Goal: Task Accomplishment & Management: Use online tool/utility

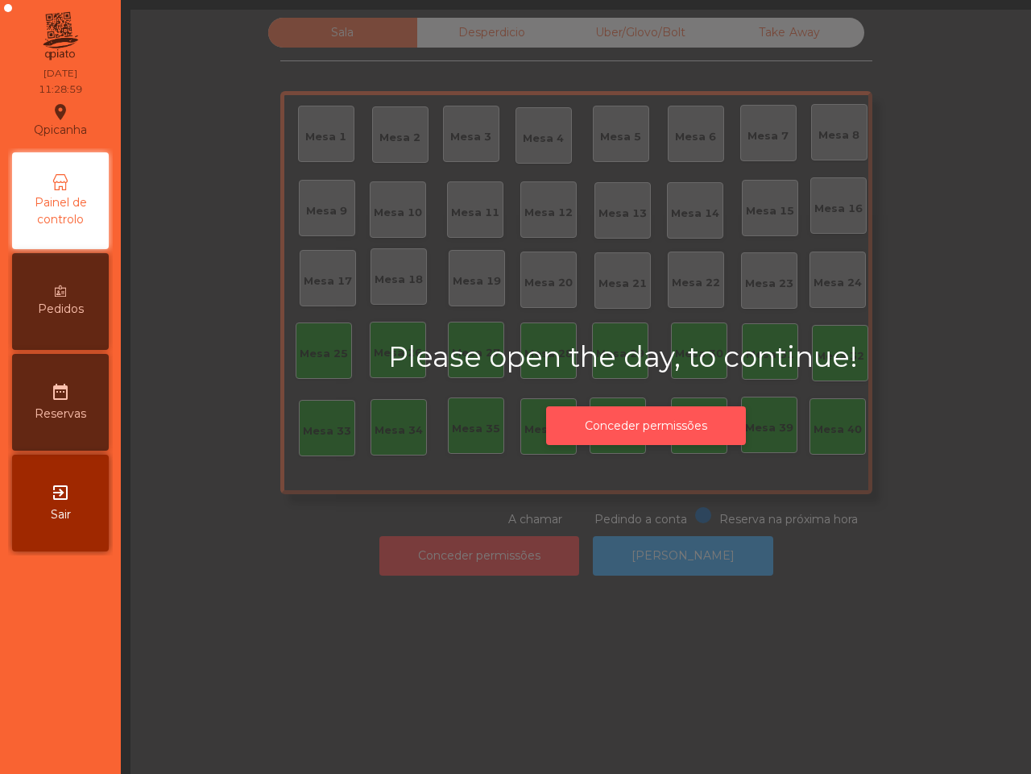
click at [595, 423] on button "Conceder permissões" at bounding box center [646, 425] width 200 height 39
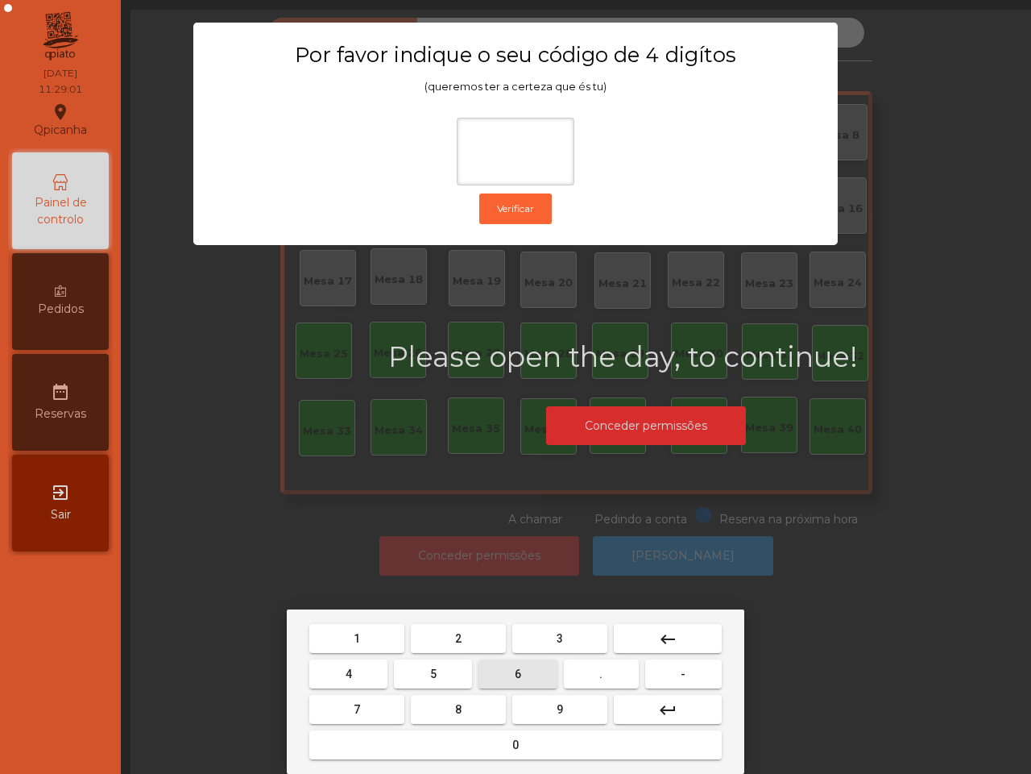
click at [515, 675] on span "6" at bounding box center [518, 673] width 6 height 13
click at [458, 675] on button "5" at bounding box center [433, 673] width 78 height 29
click at [383, 637] on button "1" at bounding box center [356, 638] width 95 height 29
click at [434, 633] on button "2" at bounding box center [458, 638] width 95 height 29
type input "****"
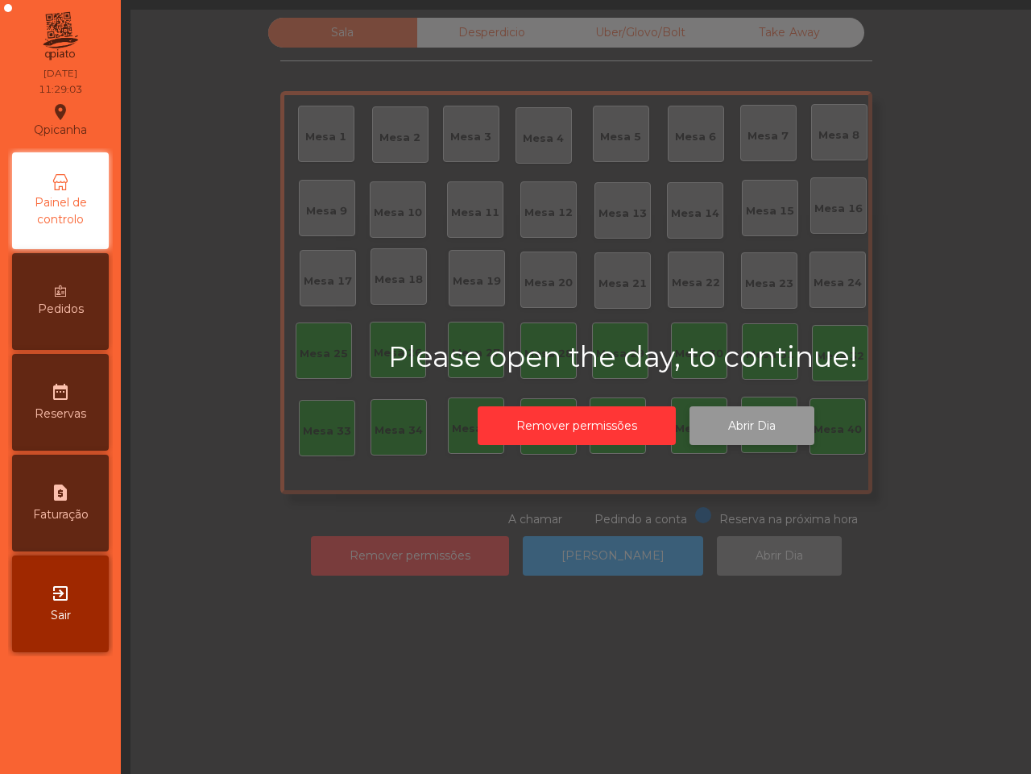
click at [754, 432] on button "Abrir Dia" at bounding box center [752, 425] width 125 height 39
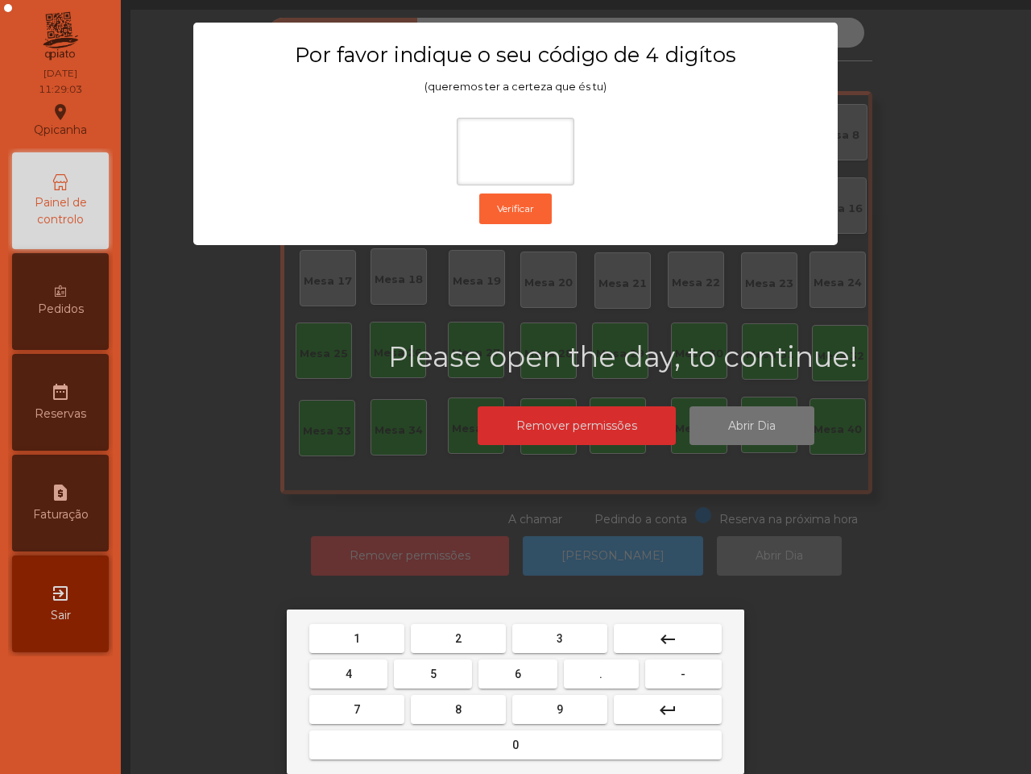
click at [501, 674] on button "6" at bounding box center [518, 673] width 78 height 29
click at [433, 671] on span "5" at bounding box center [433, 673] width 6 height 13
click at [376, 637] on button "1" at bounding box center [356, 638] width 95 height 29
click at [445, 633] on button "2" at bounding box center [458, 638] width 95 height 29
type input "****"
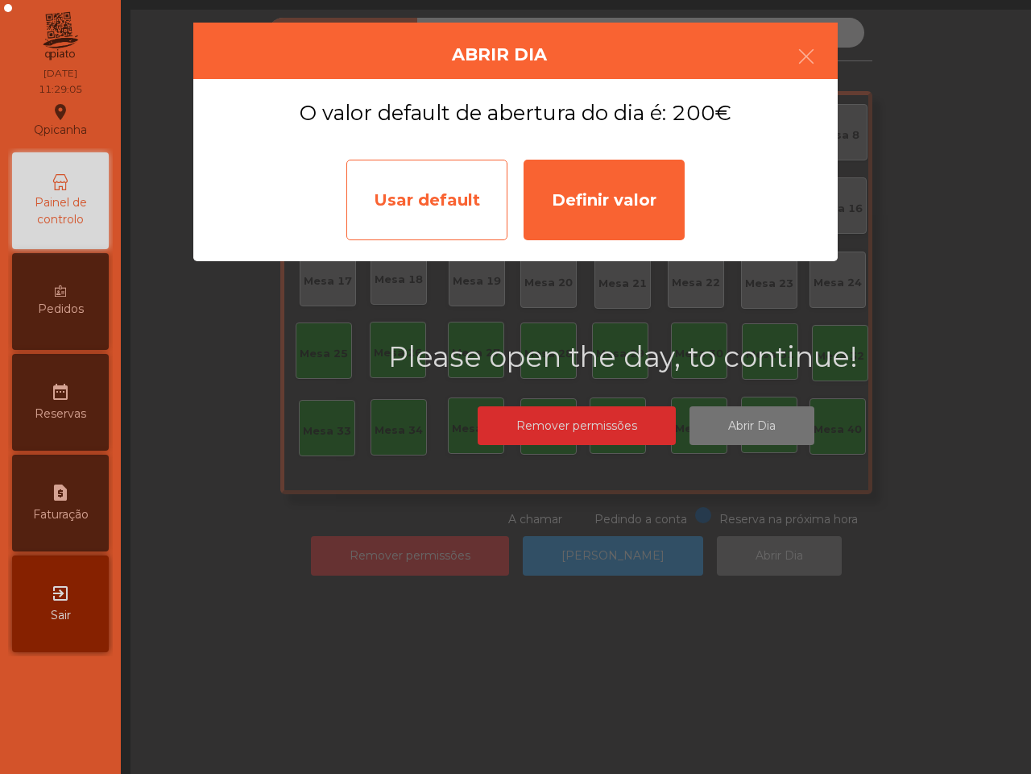
click at [462, 198] on div "Usar default" at bounding box center [427, 200] width 161 height 81
